Goal: Transaction & Acquisition: Book appointment/travel/reservation

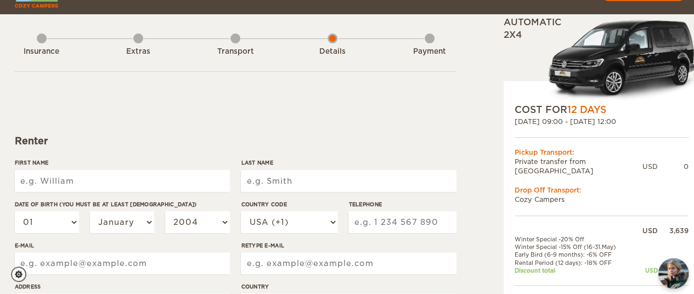
scroll to position [60, 0]
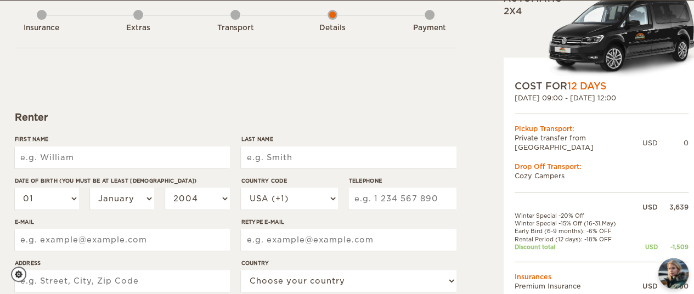
click at [111, 159] on input "First Name" at bounding box center [122, 158] width 215 height 22
type input "[PERSON_NAME]"
click at [72, 205] on select "01 02 03 04 05 06 07 08 09 10 11 12 13 14 15 16 17 18 19 20 21 22 23 24 25 26 2…" at bounding box center [47, 199] width 65 height 22
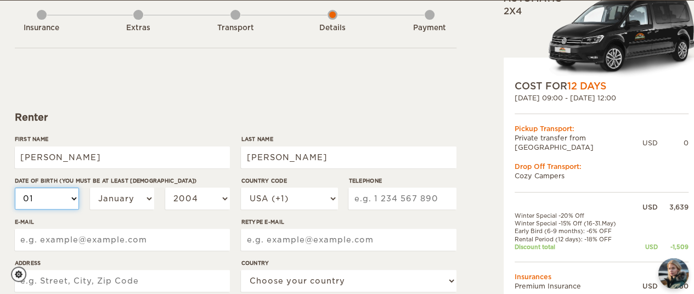
type input "[PERSON_NAME]"
select select "16"
click at [15, 188] on select "01 02 03 04 05 06 07 08 09 10 11 12 13 14 15 16 17 18 19 20 21 22 23 24 25 26 2…" at bounding box center [47, 199] width 65 height 22
select select "16"
click at [117, 199] on select "January February March April May June July August September October November De…" at bounding box center [122, 199] width 65 height 22
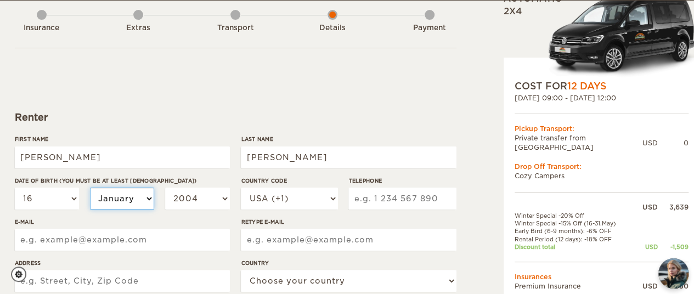
select select "06"
click at [90, 188] on select "January February March April May June July August September October November De…" at bounding box center [122, 199] width 65 height 22
select select "06"
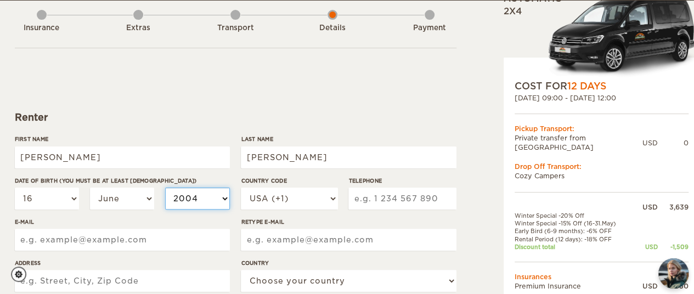
click at [182, 200] on select "2004 2003 2002 2001 2000 1999 1998 1997 1996 1995 1994 1993 1992 1991 1990 1989…" at bounding box center [197, 199] width 65 height 22
select select "1999"
click at [165, 188] on select "2004 2003 2002 2001 2000 1999 1998 1997 1996 1995 1994 1993 1992 1991 1990 1989…" at bounding box center [197, 199] width 65 height 22
select select "1999"
click at [411, 194] on input "Telephone" at bounding box center [403, 199] width 108 height 22
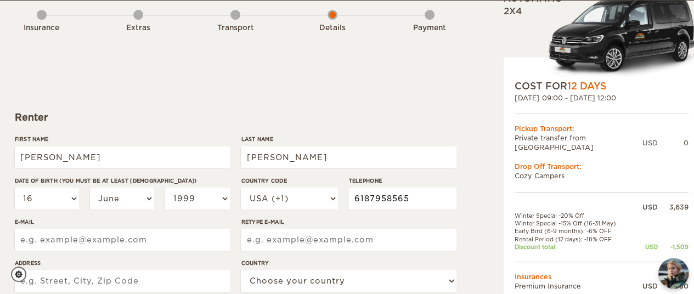
type input "6187958565"
click at [58, 241] on input "E-mail" at bounding box center [122, 240] width 215 height 22
type input "[EMAIL_ADDRESS][DOMAIN_NAME]"
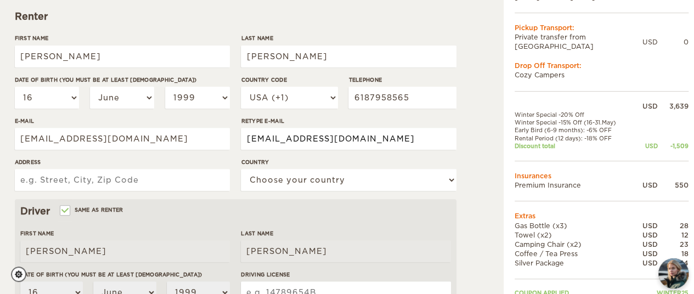
scroll to position [218, 0]
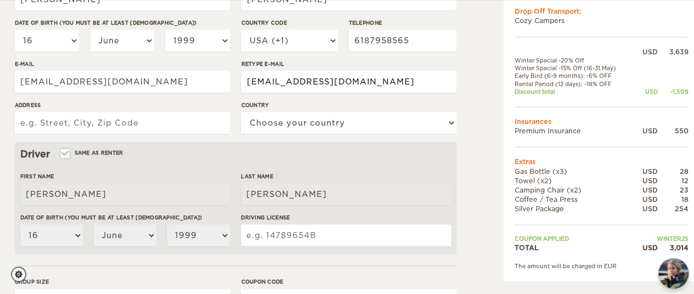
type input "[EMAIL_ADDRESS][DOMAIN_NAME]"
click at [162, 126] on input "Address" at bounding box center [122, 123] width 215 height 22
type input "[STREET_ADDRESS]"
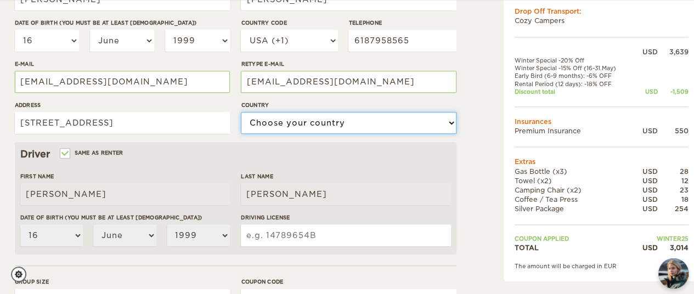
select select "222"
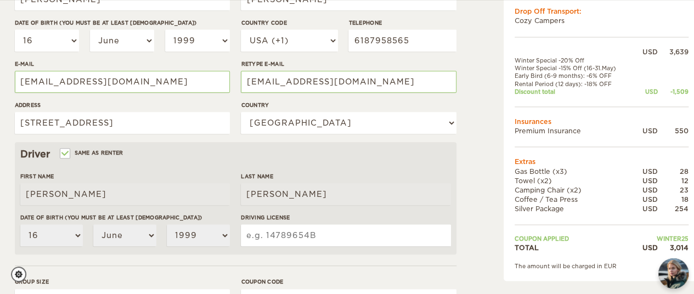
click at [373, 239] on input "Driving License" at bounding box center [346, 236] width 210 height 22
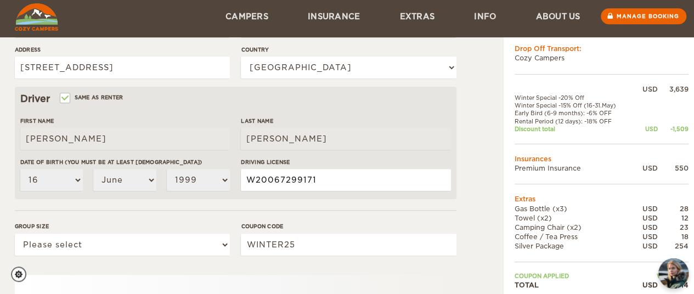
scroll to position [357, 0]
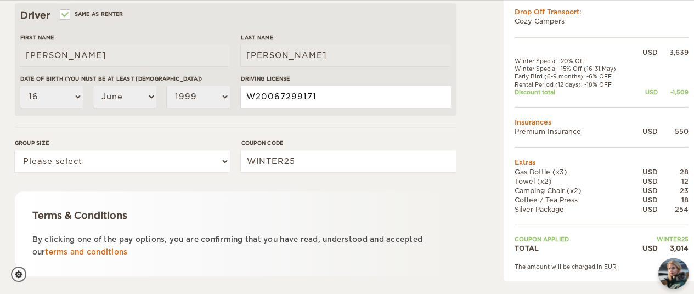
type input "W20067299171"
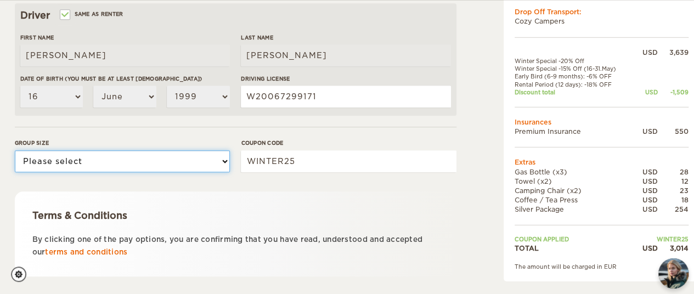
click at [164, 160] on select "Please select 1 2" at bounding box center [122, 161] width 215 height 22
select select "2"
click at [15, 150] on select "Please select 1 2" at bounding box center [122, 161] width 215 height 22
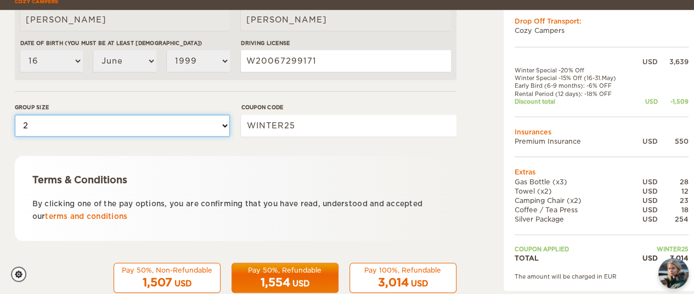
scroll to position [419, 0]
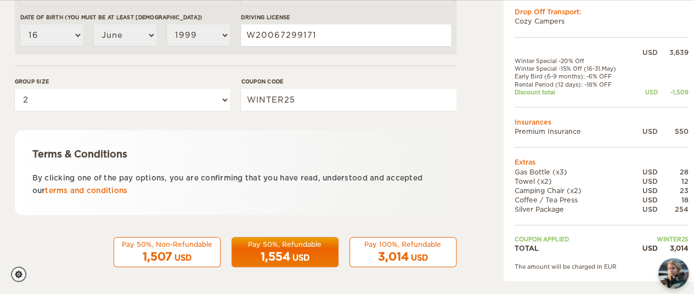
click at [429, 256] on div "3,014 USD" at bounding box center [403, 257] width 93 height 16
click at [420, 256] on div "USD" at bounding box center [419, 258] width 17 height 11
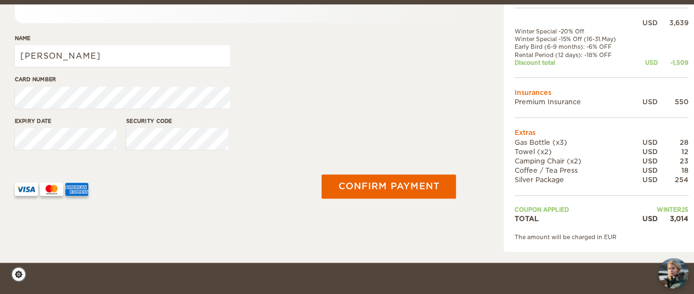
scroll to position [249, 0]
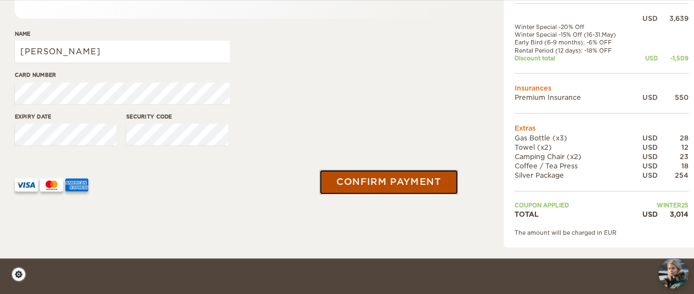
click at [405, 182] on button "Confirm payment" at bounding box center [389, 182] width 138 height 25
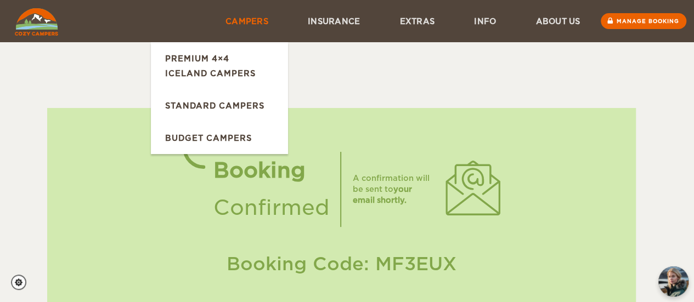
click at [242, 17] on link "Campers" at bounding box center [247, 21] width 82 height 42
